Goal: Obtain resource: Obtain resource

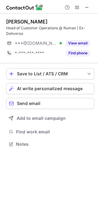
scroll to position [140, 98]
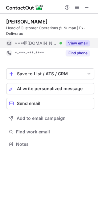
click at [83, 41] on button "View email" at bounding box center [78, 43] width 24 height 6
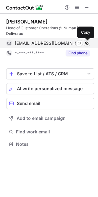
click at [86, 43] on span at bounding box center [87, 43] width 5 height 5
click at [88, 44] on span at bounding box center [87, 43] width 5 height 5
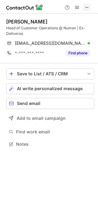
click at [88, 8] on span at bounding box center [87, 7] width 5 height 5
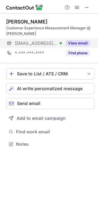
click at [85, 41] on button "View email" at bounding box center [78, 43] width 24 height 6
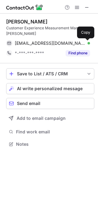
click at [90, 44] on button at bounding box center [87, 43] width 6 height 6
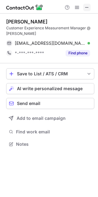
click at [87, 8] on span at bounding box center [87, 7] width 5 height 5
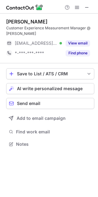
scroll to position [140, 98]
